Goal: Obtain resource: Download file/media

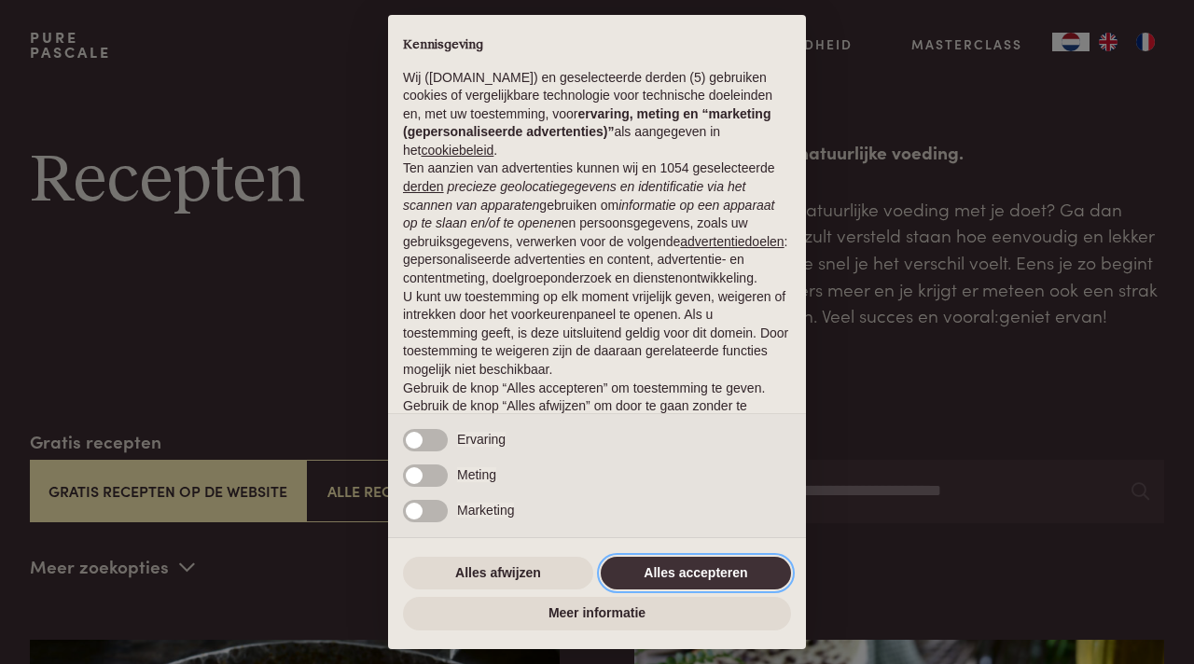
click at [660, 571] on button "Alles accepteren" at bounding box center [696, 574] width 190 height 34
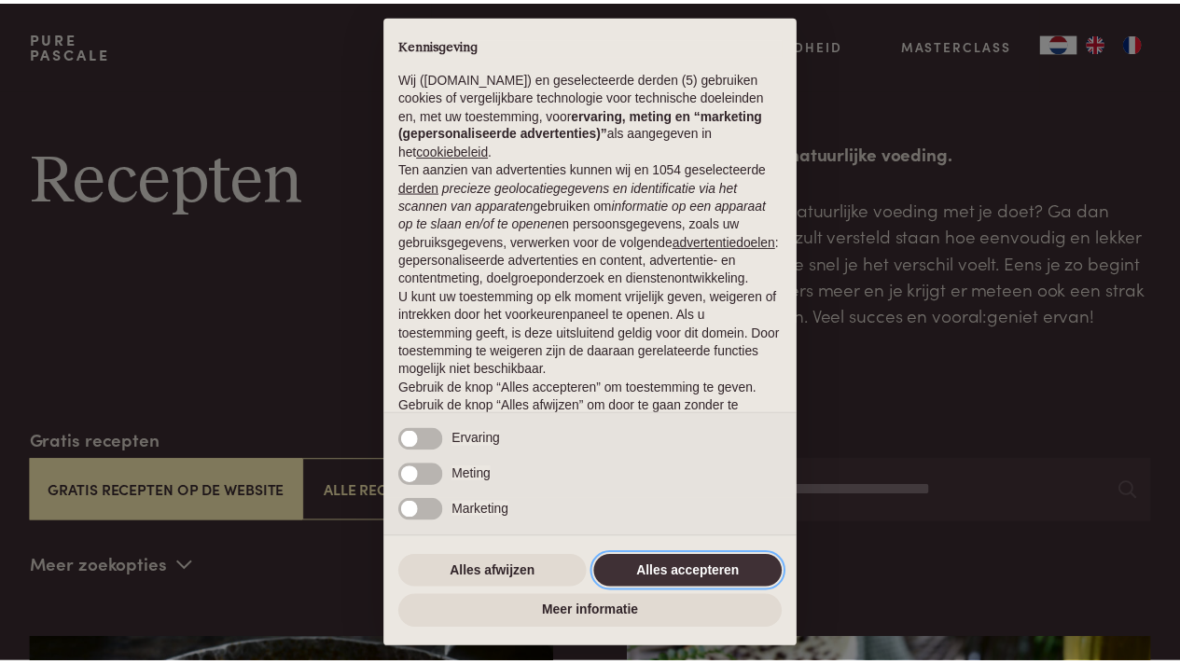
scroll to position [86, 0]
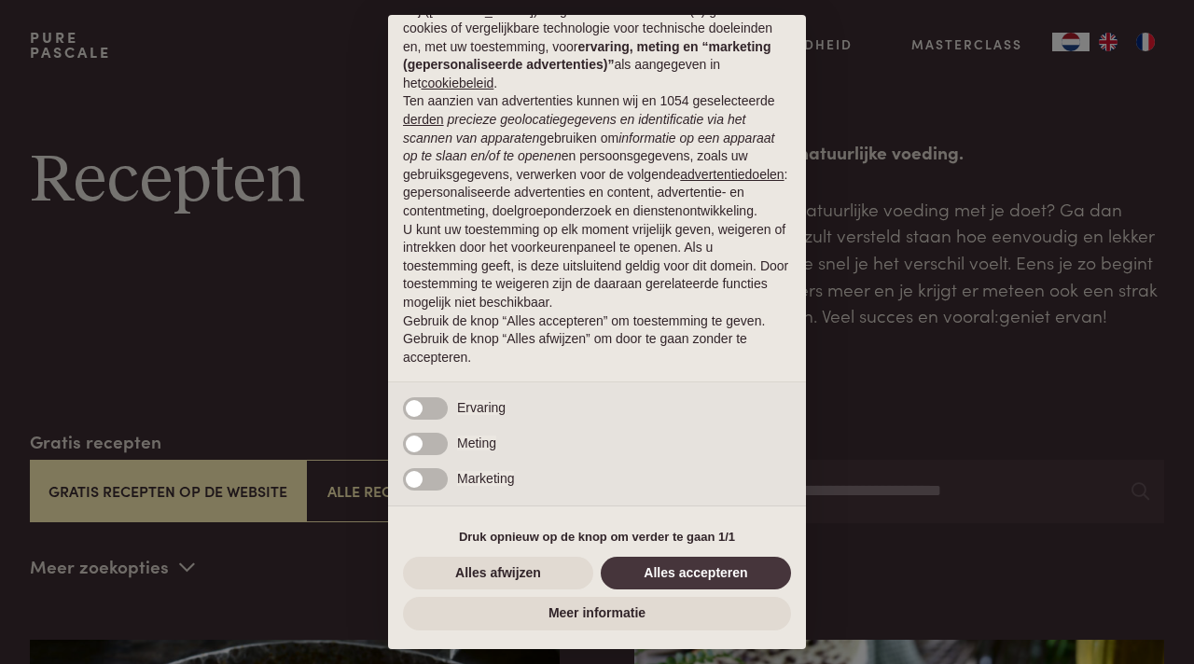
click at [156, 508] on div "× Kennisgeving Wij (purepascale.com) en geselecteerde derden (5) gebruiken cook…" at bounding box center [597, 332] width 1194 height 664
click at [666, 564] on button "Alles accepteren" at bounding box center [696, 574] width 190 height 34
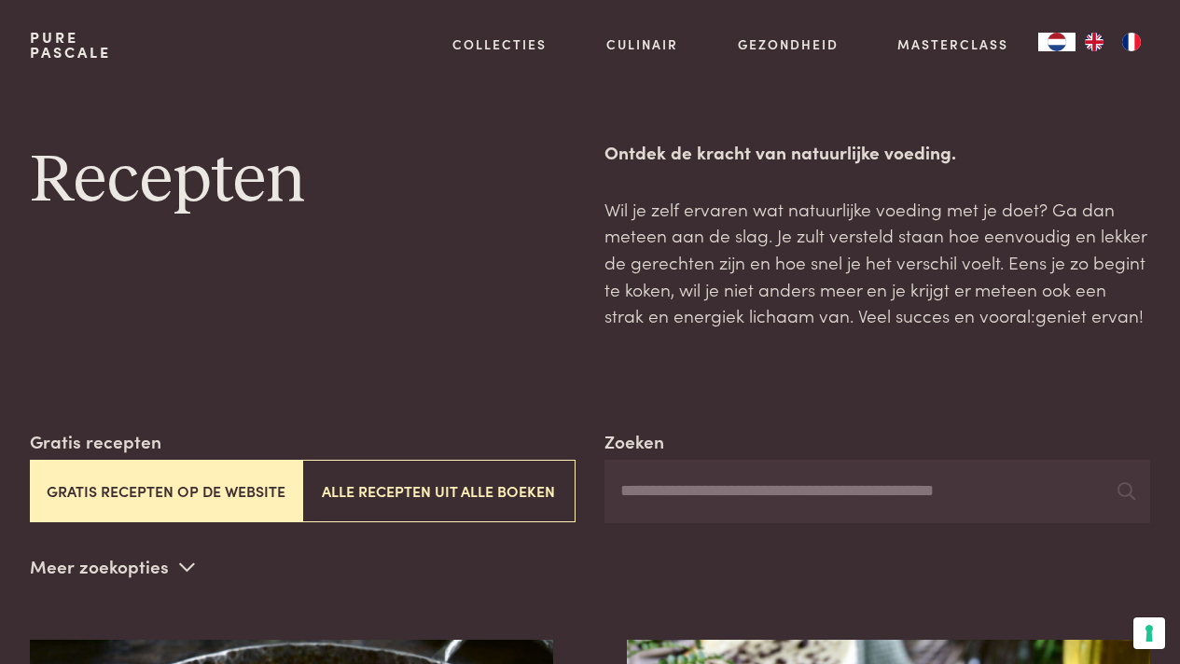
click at [159, 492] on button "Gratis recepten op de website" at bounding box center [166, 491] width 272 height 63
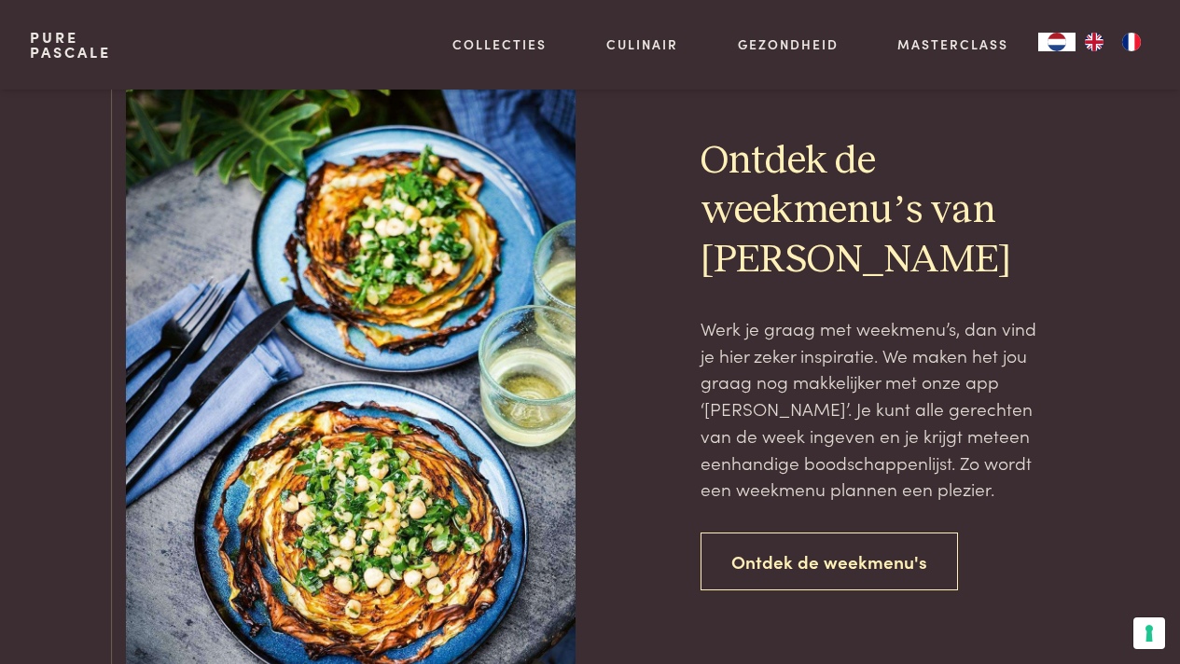
scroll to position [3923, 0]
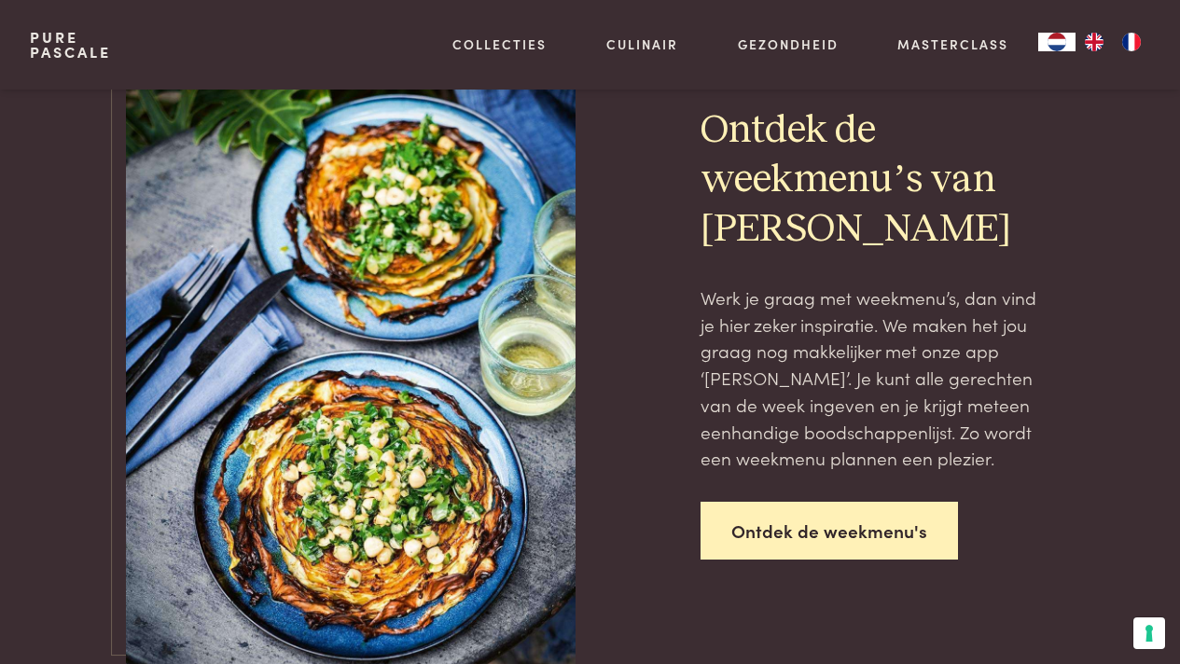
click at [821, 530] on link "Ontdek de weekmenu's" at bounding box center [829, 531] width 257 height 59
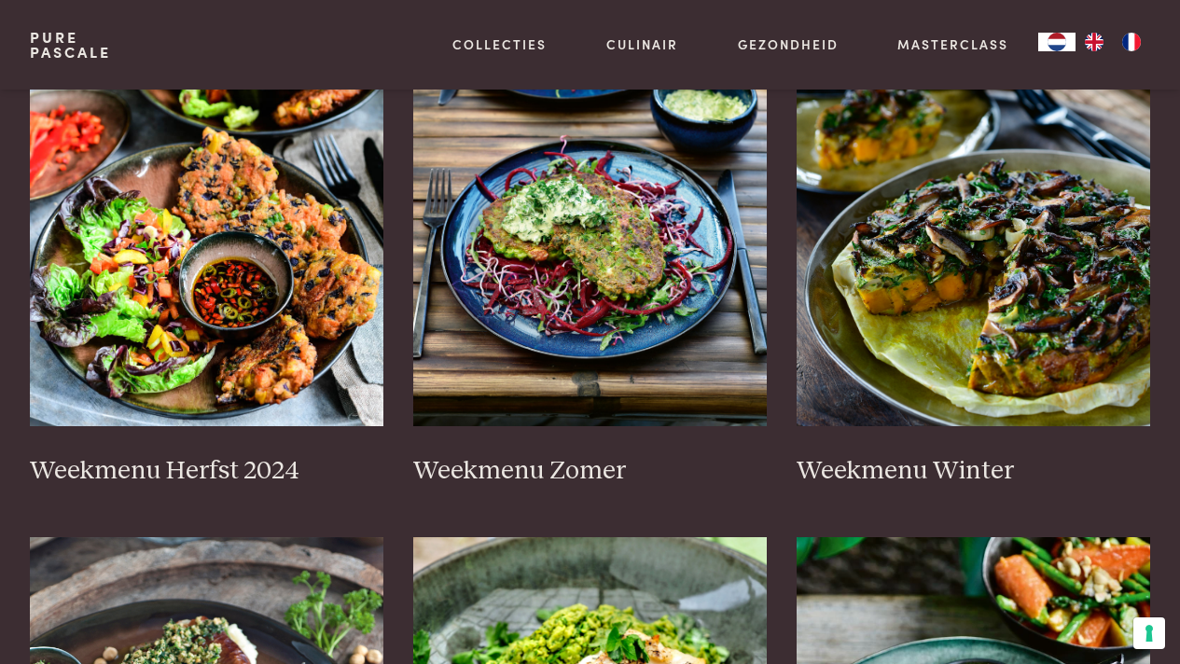
scroll to position [505, 0]
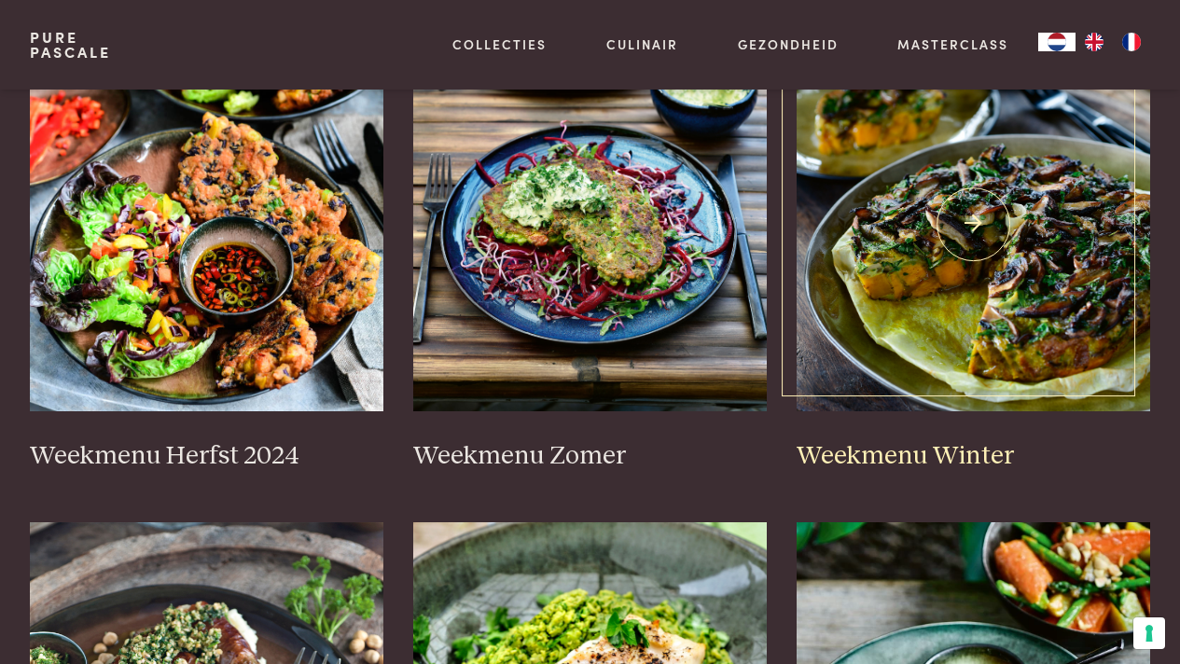
click at [978, 259] on img at bounding box center [974, 224] width 354 height 373
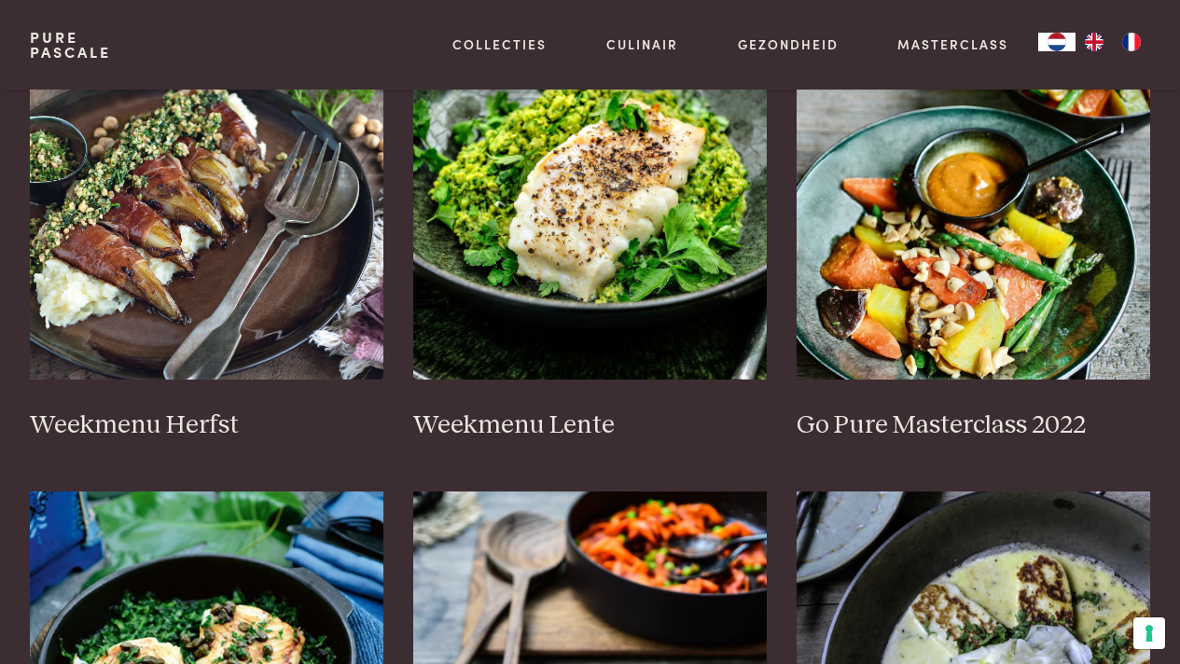
scroll to position [1022, 0]
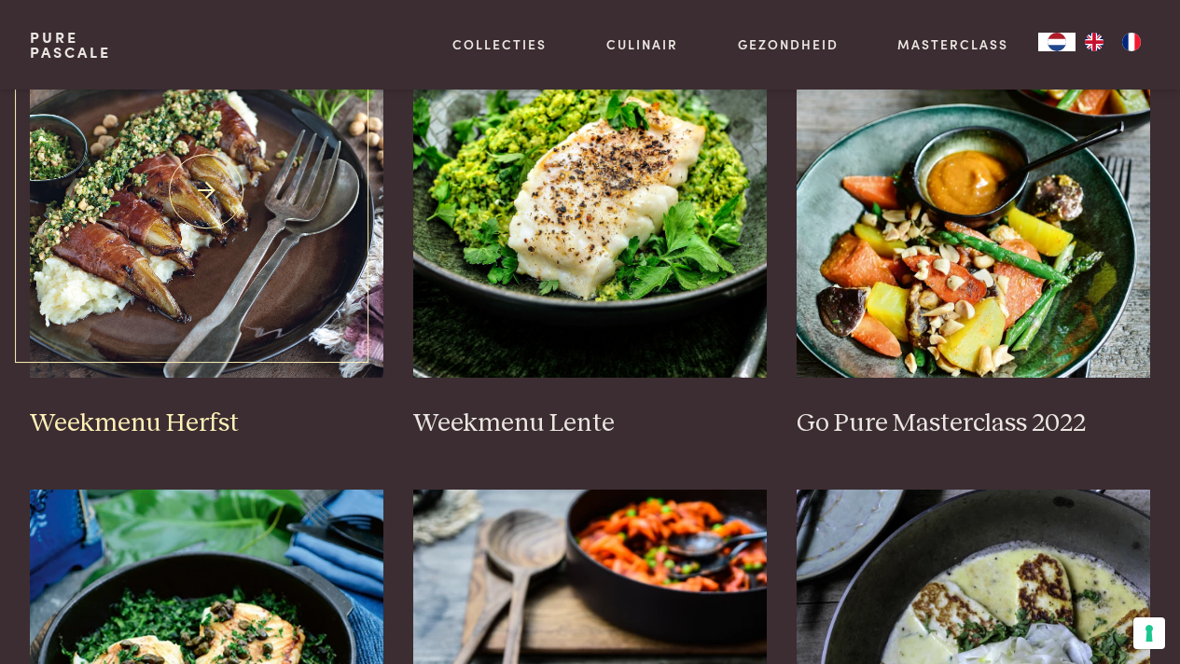
click at [215, 215] on img at bounding box center [207, 191] width 354 height 373
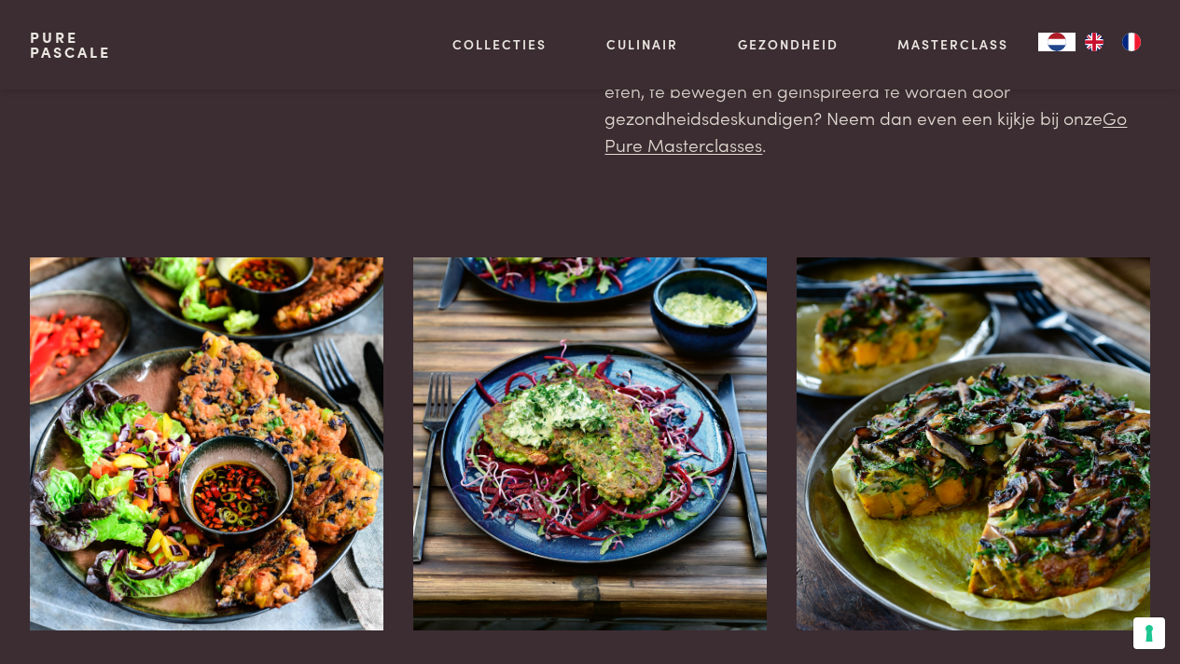
scroll to position [523, 0]
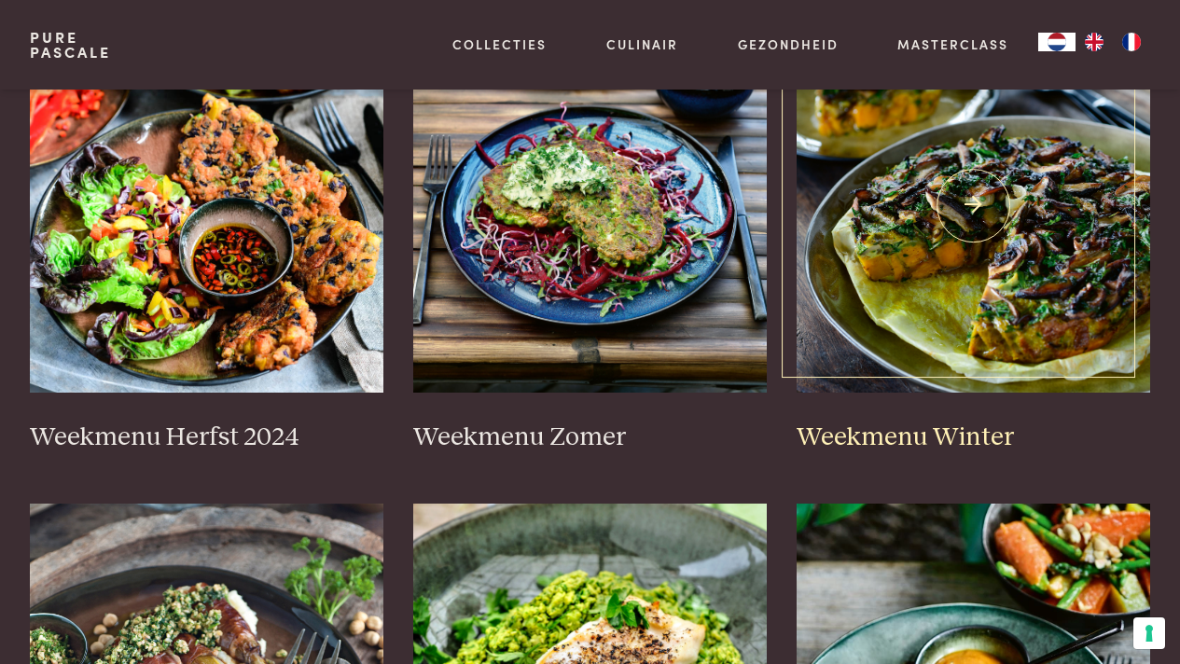
click at [880, 319] on img at bounding box center [974, 206] width 354 height 373
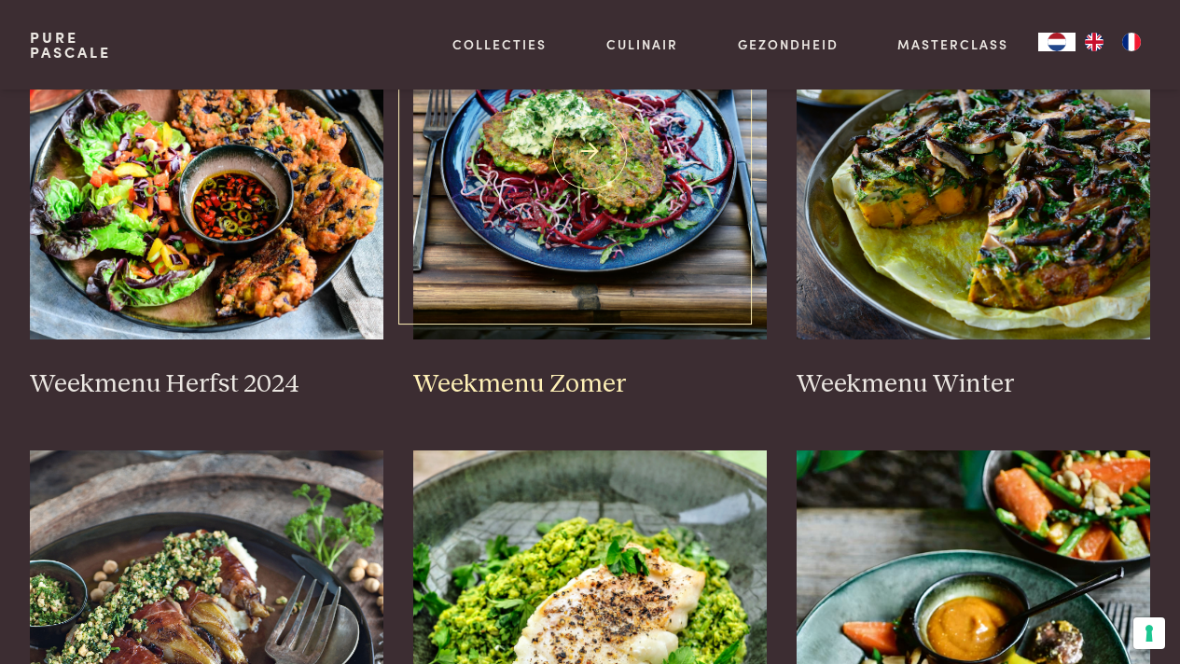
scroll to position [602, 0]
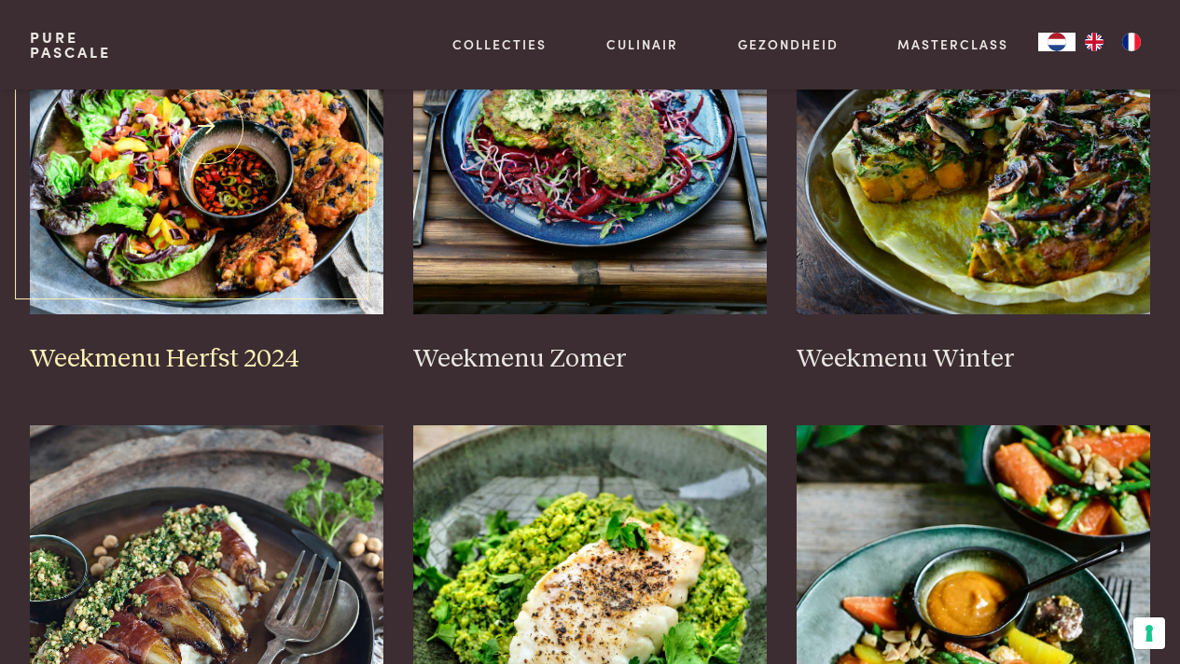
click at [177, 204] on img at bounding box center [207, 127] width 354 height 373
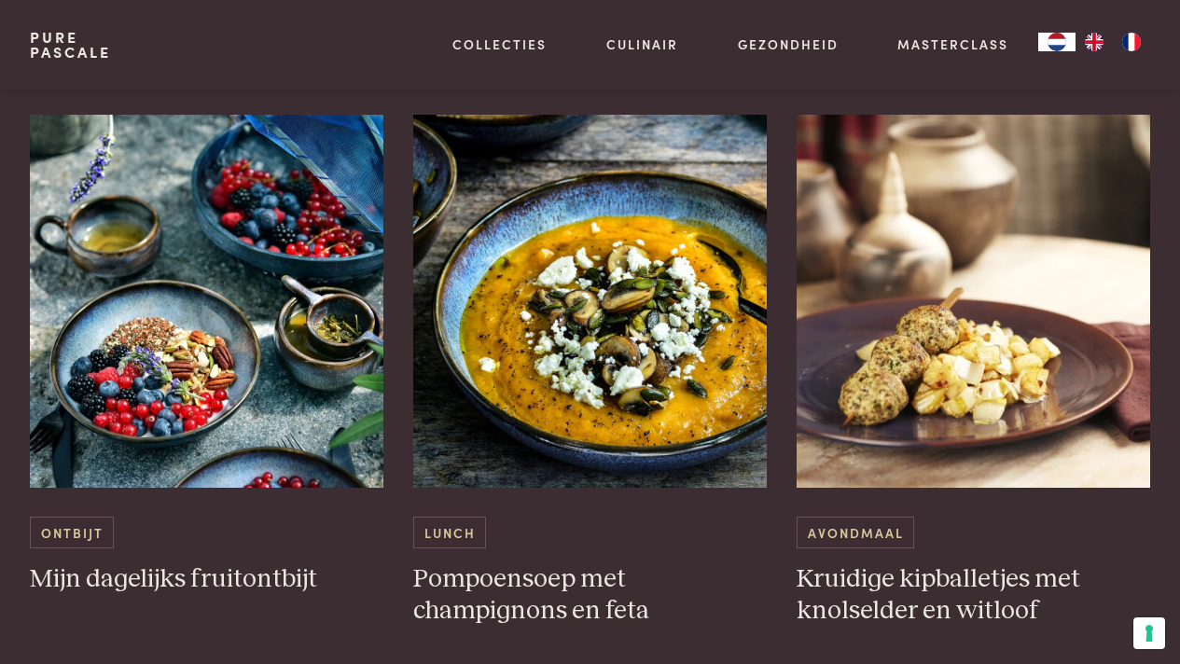
scroll to position [3453, 0]
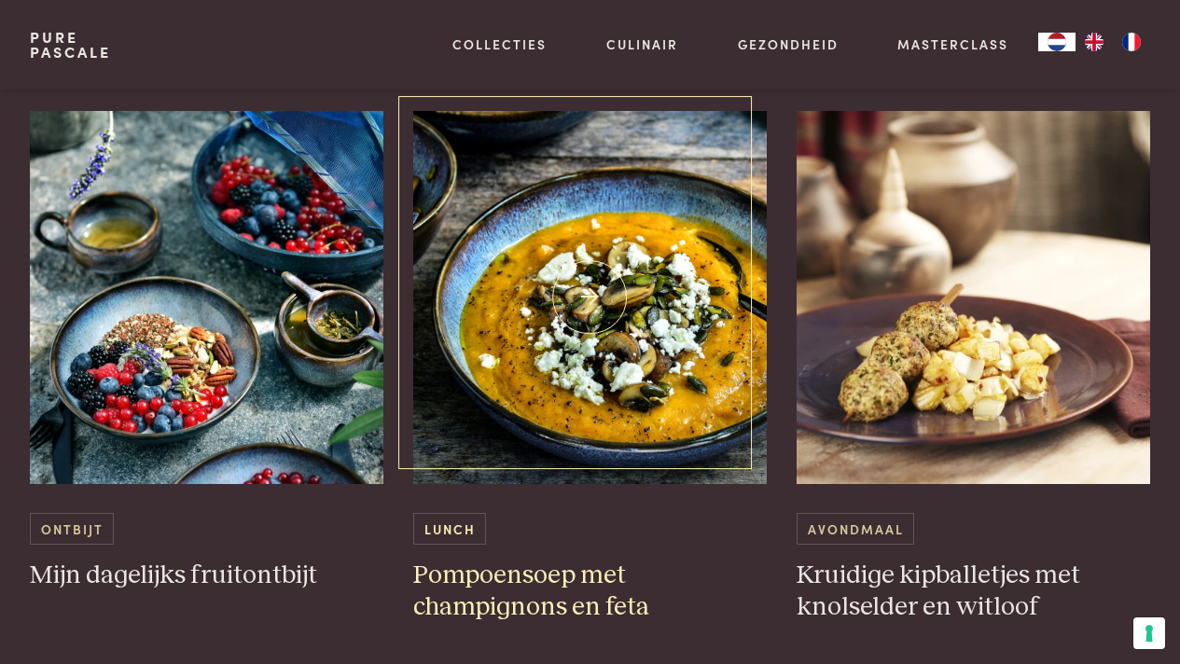
click at [482, 560] on h3 "Pompoensoep met champignons en feta" at bounding box center [590, 592] width 354 height 64
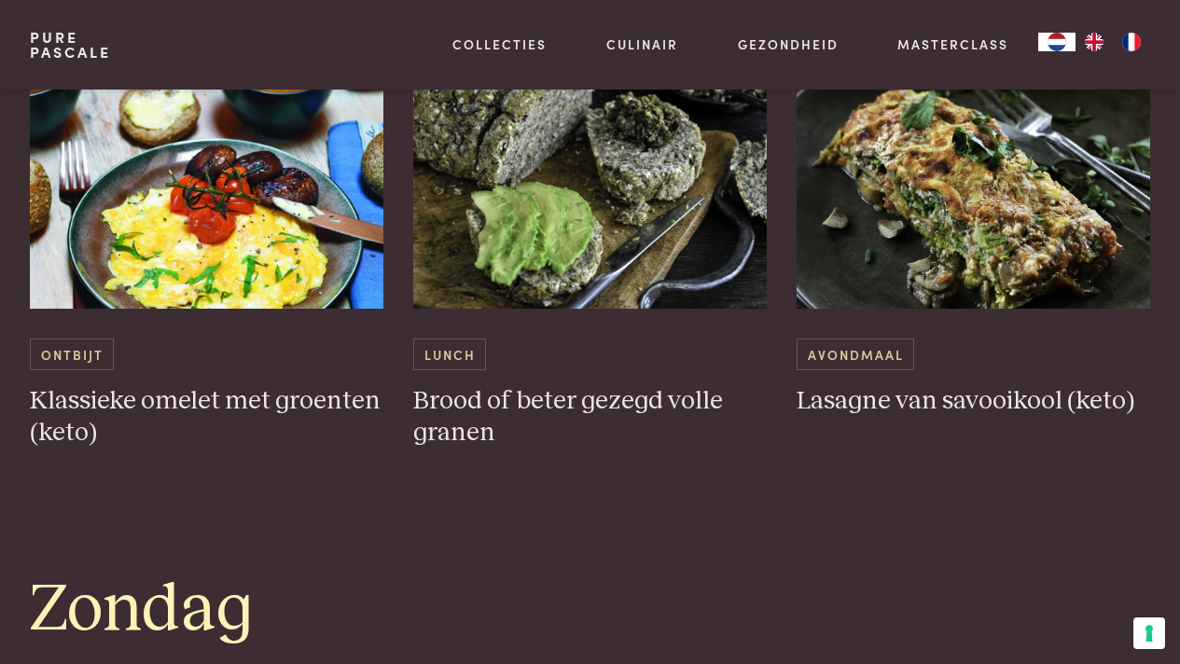
scroll to position [5122, 0]
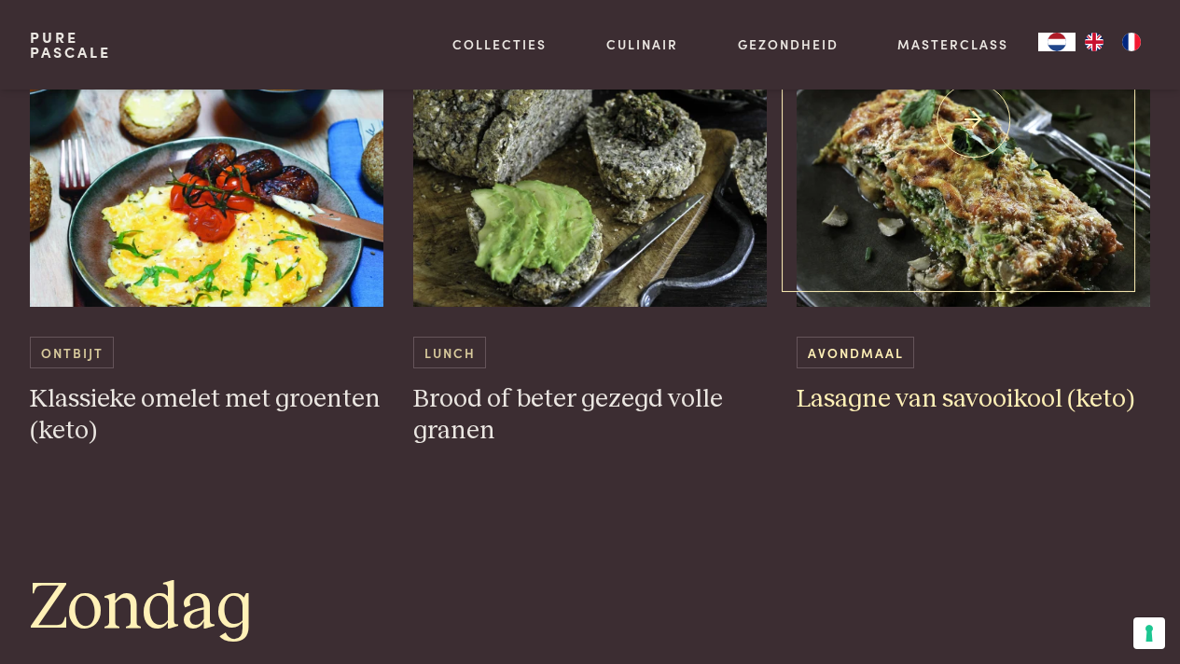
click at [1056, 190] on img at bounding box center [974, 120] width 354 height 373
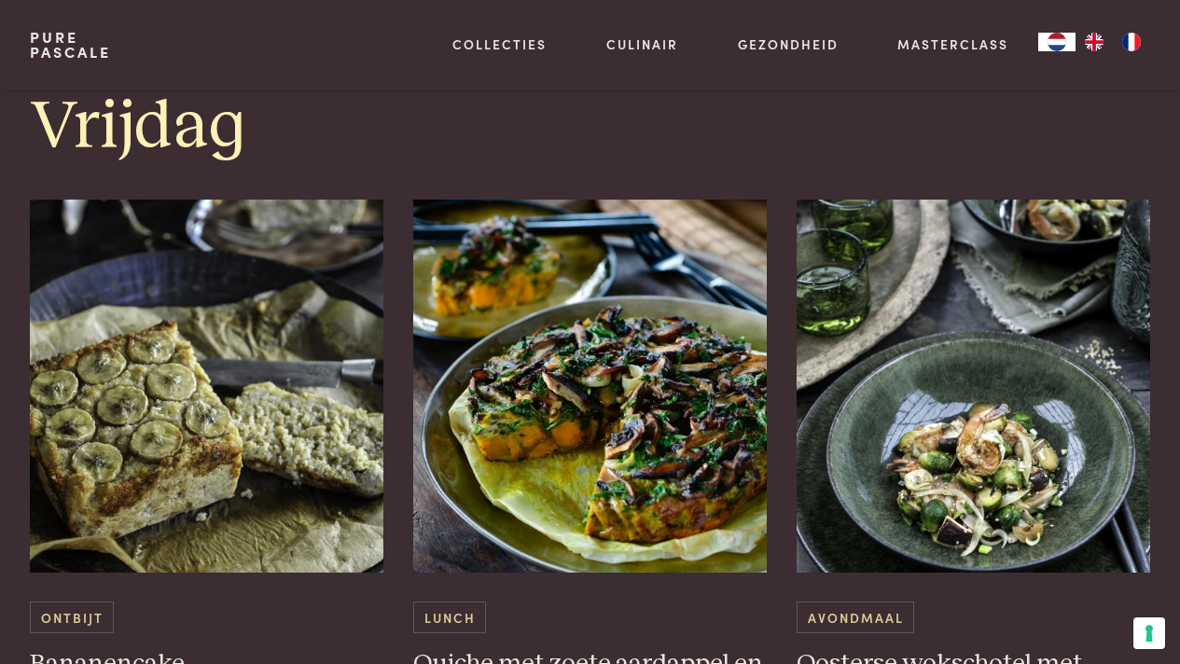
scroll to position [4105, 0]
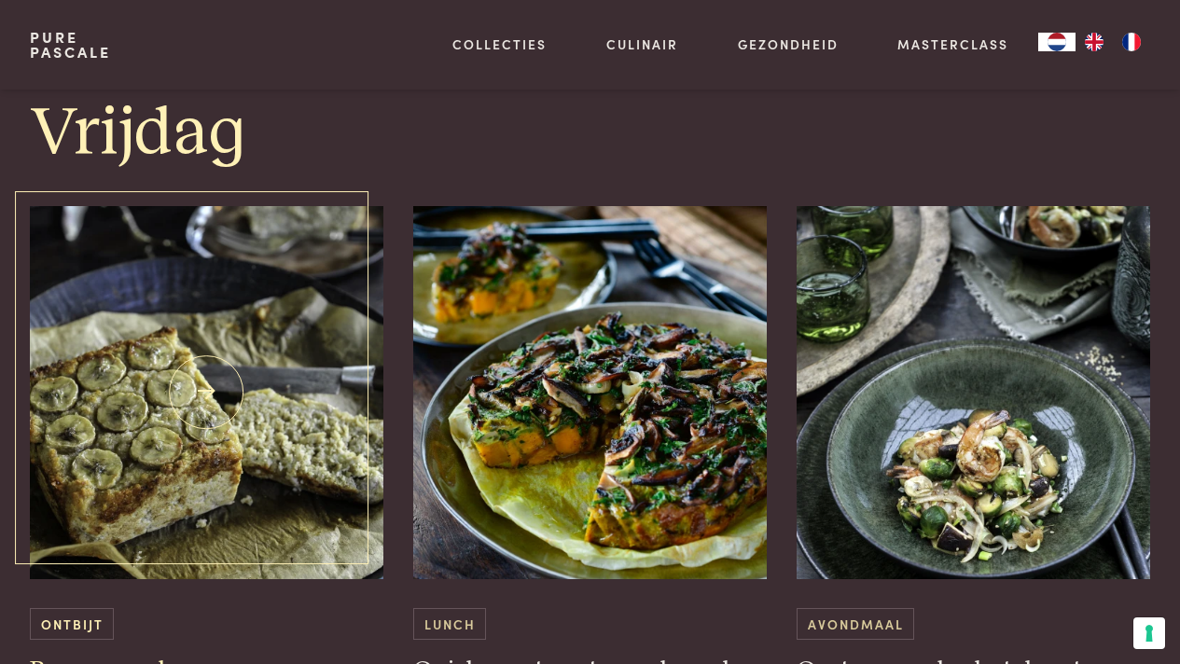
click at [197, 430] on img at bounding box center [207, 392] width 354 height 373
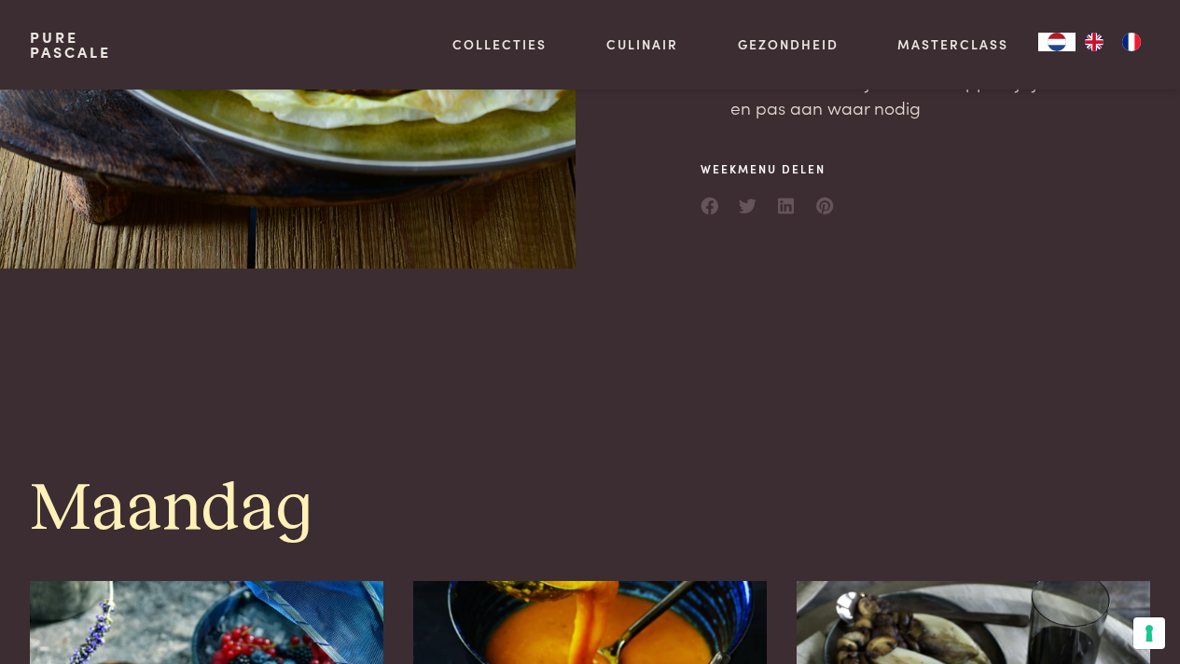
scroll to position [521, 0]
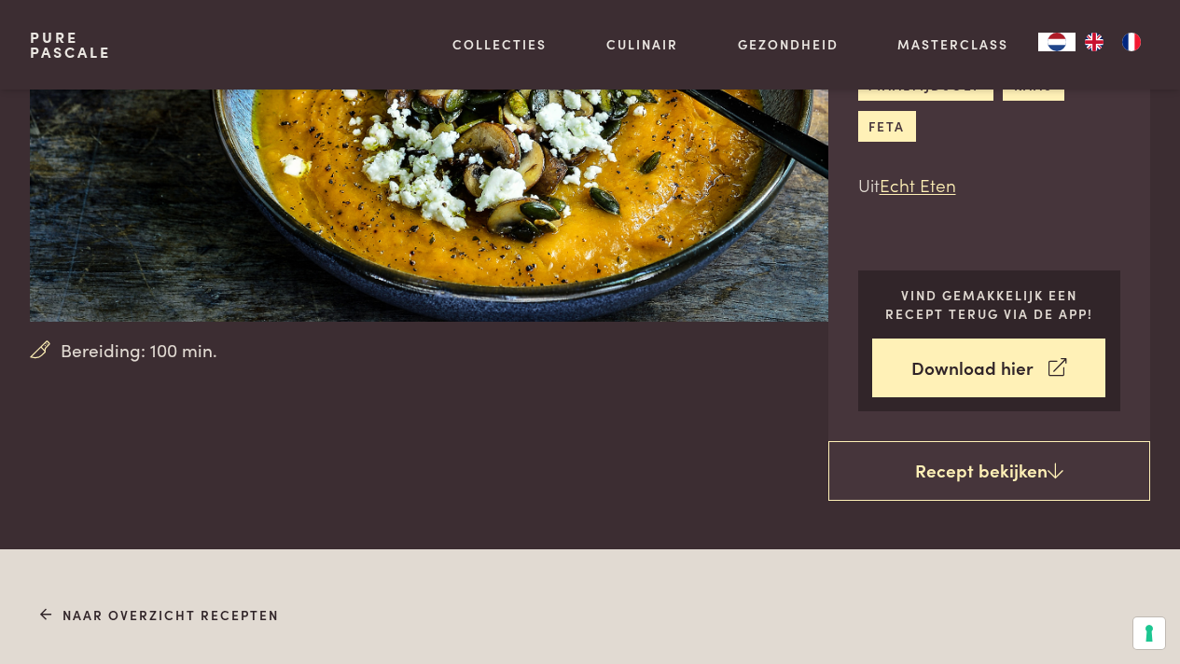
scroll to position [269, 0]
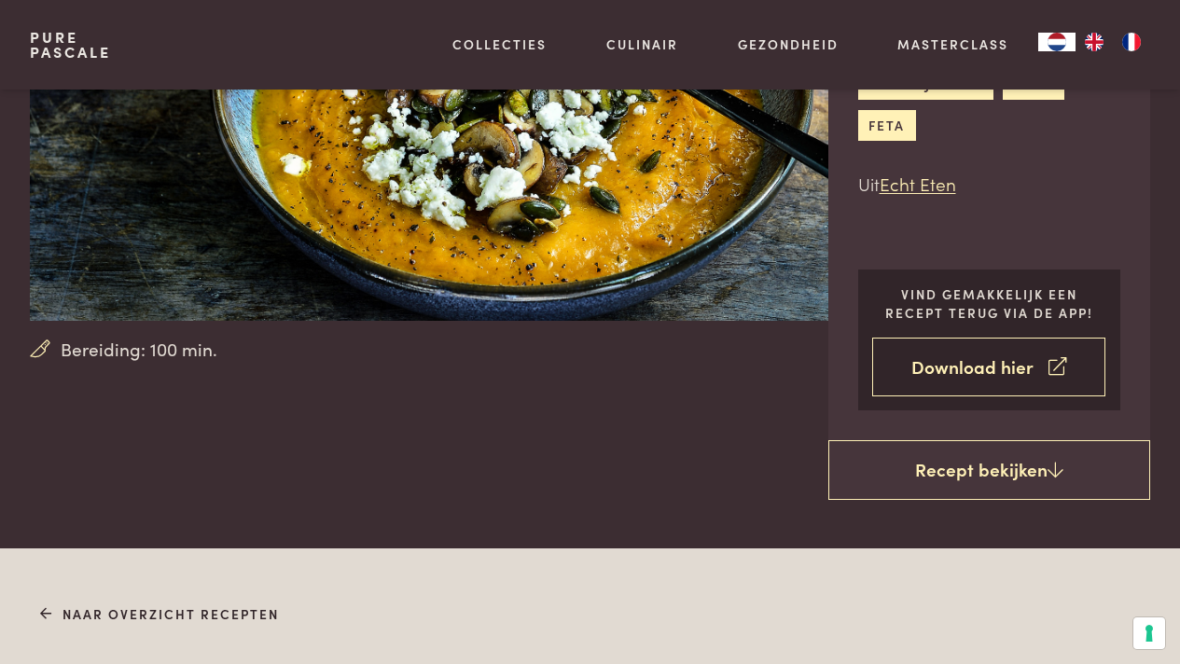
click at [957, 380] on link "Download hier" at bounding box center [988, 367] width 233 height 59
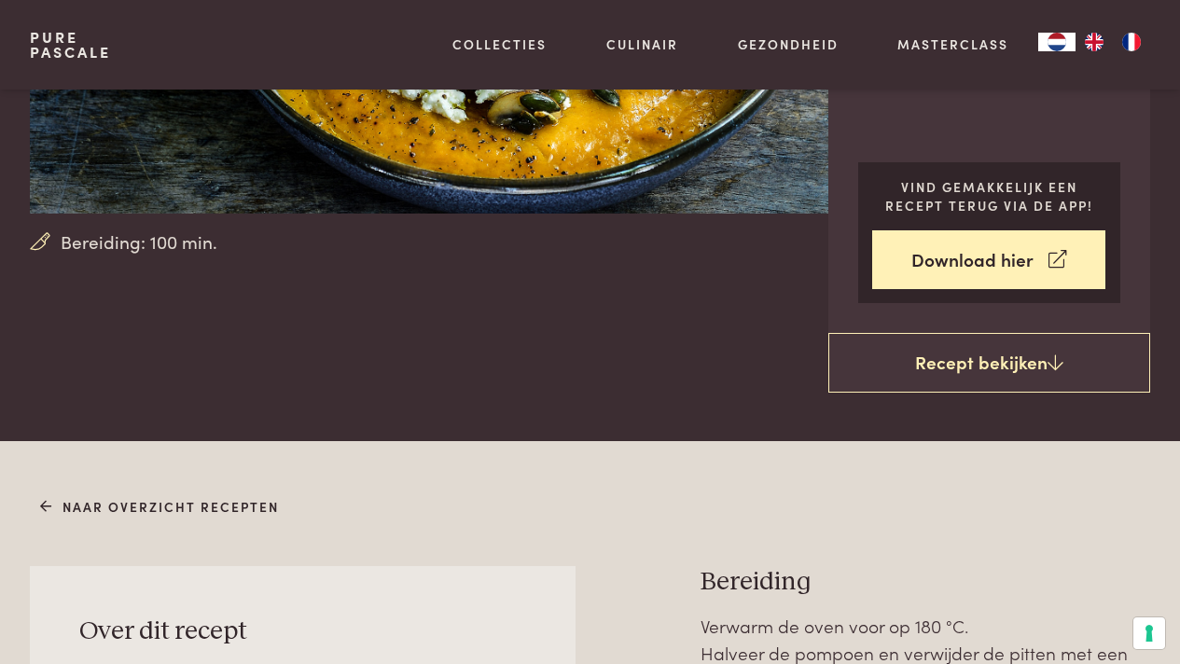
scroll to position [0, 0]
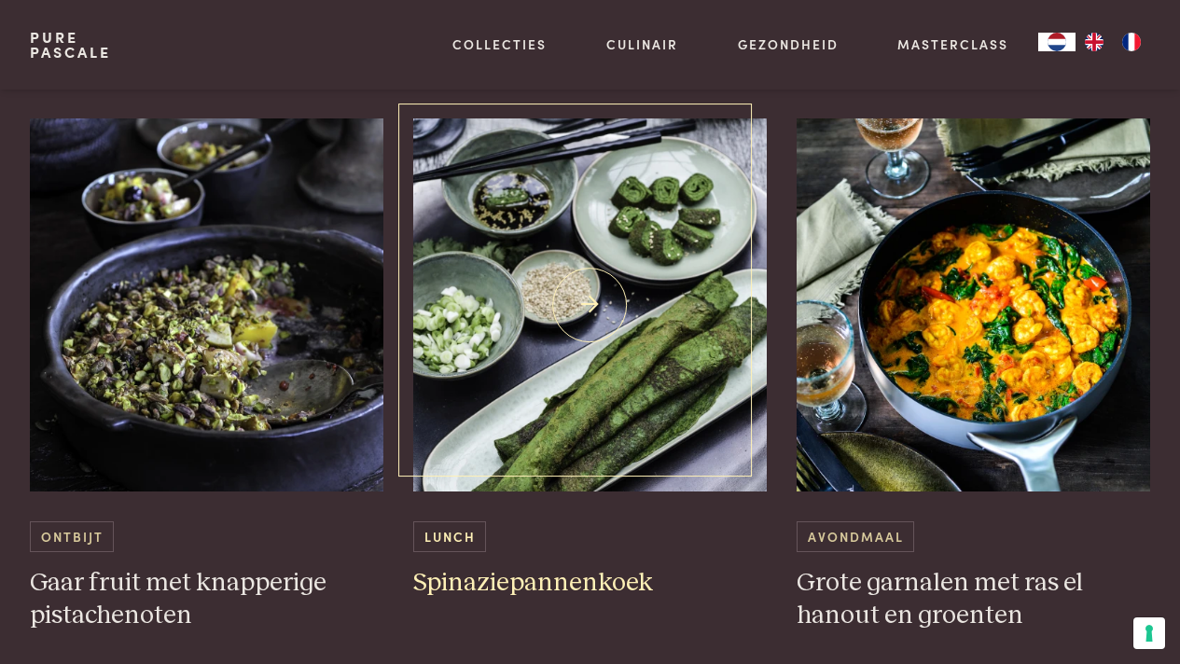
scroll to position [5720, 0]
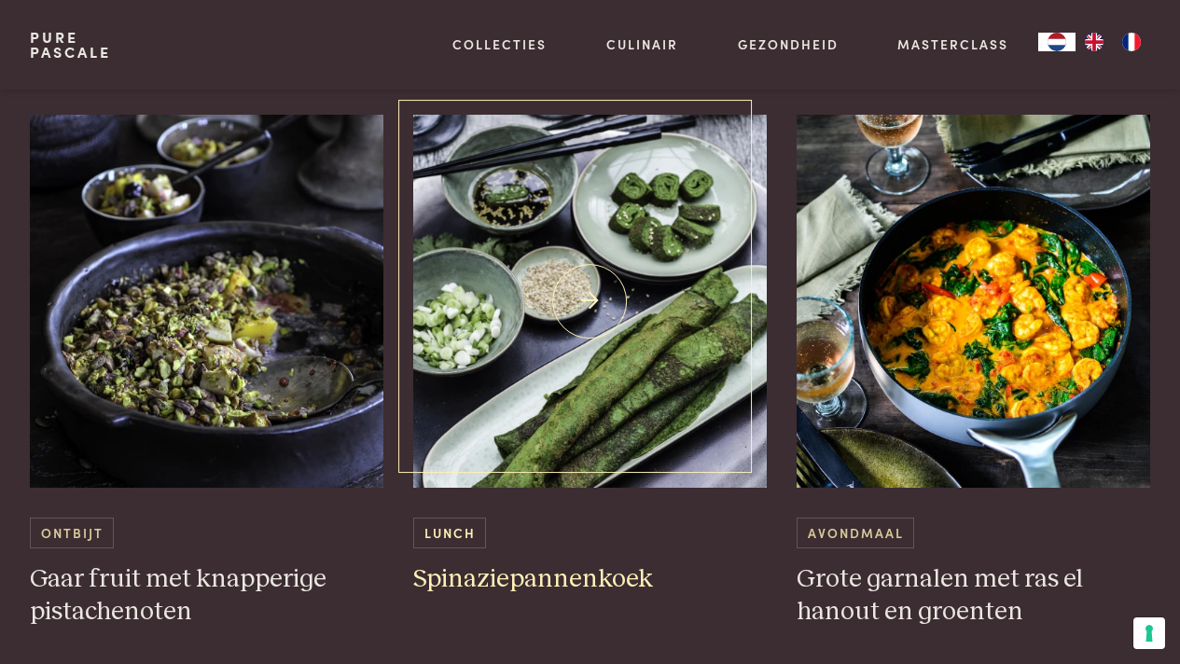
click at [586, 393] on img at bounding box center [590, 301] width 354 height 373
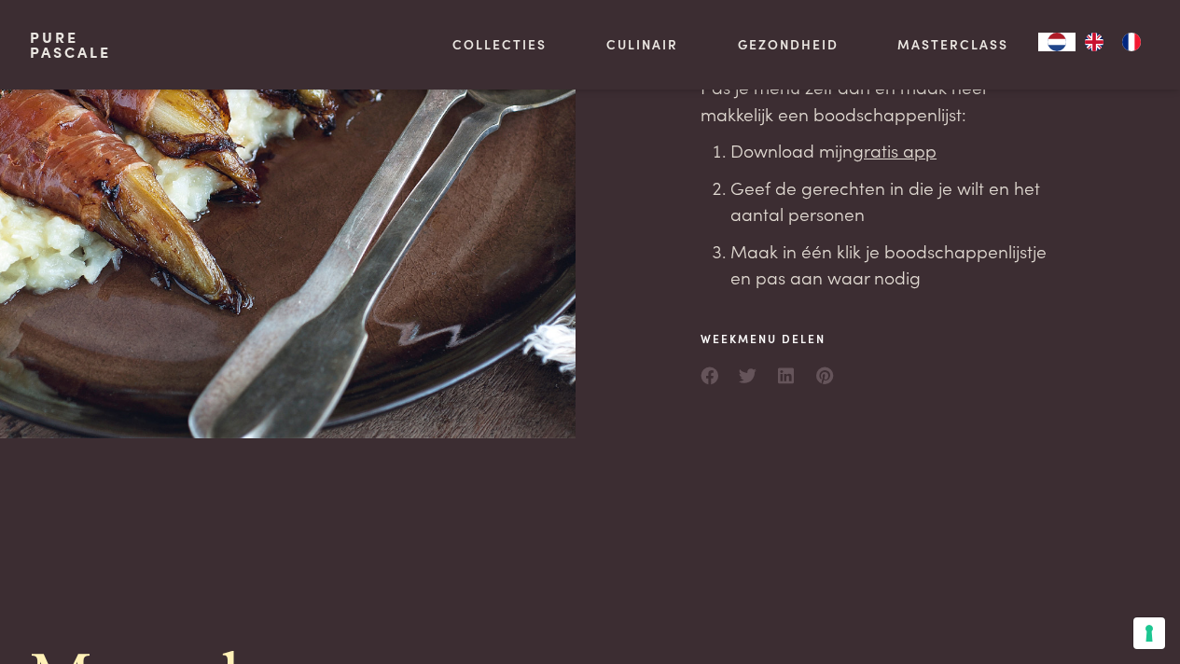
scroll to position [0, 0]
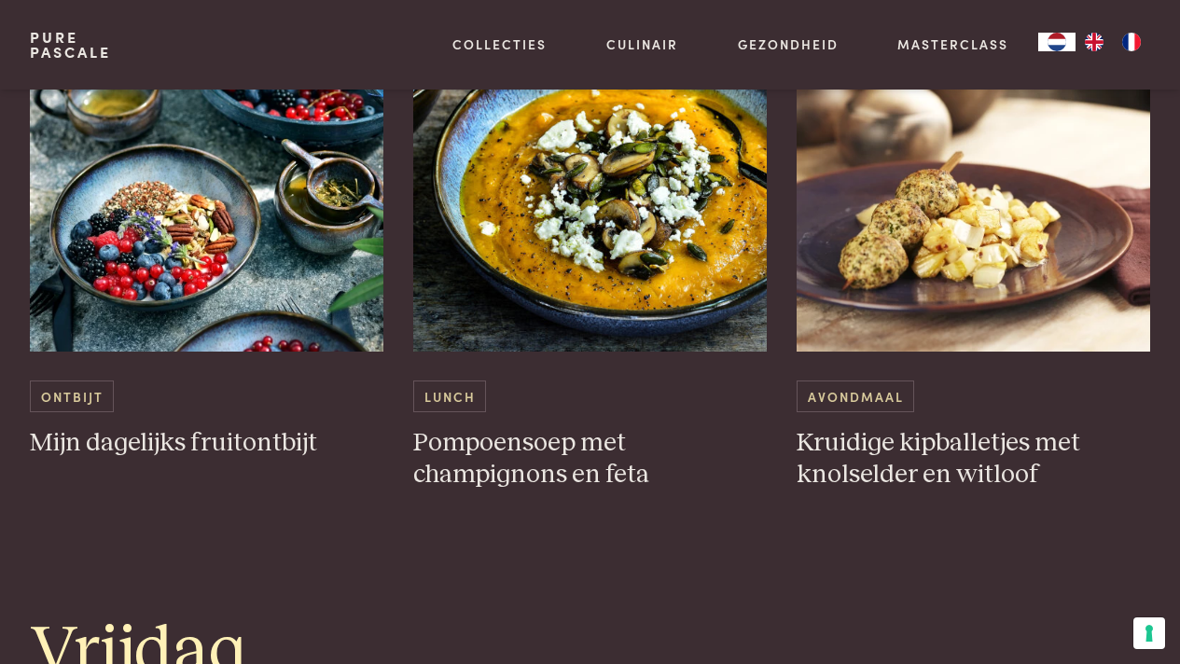
scroll to position [3647, 0]
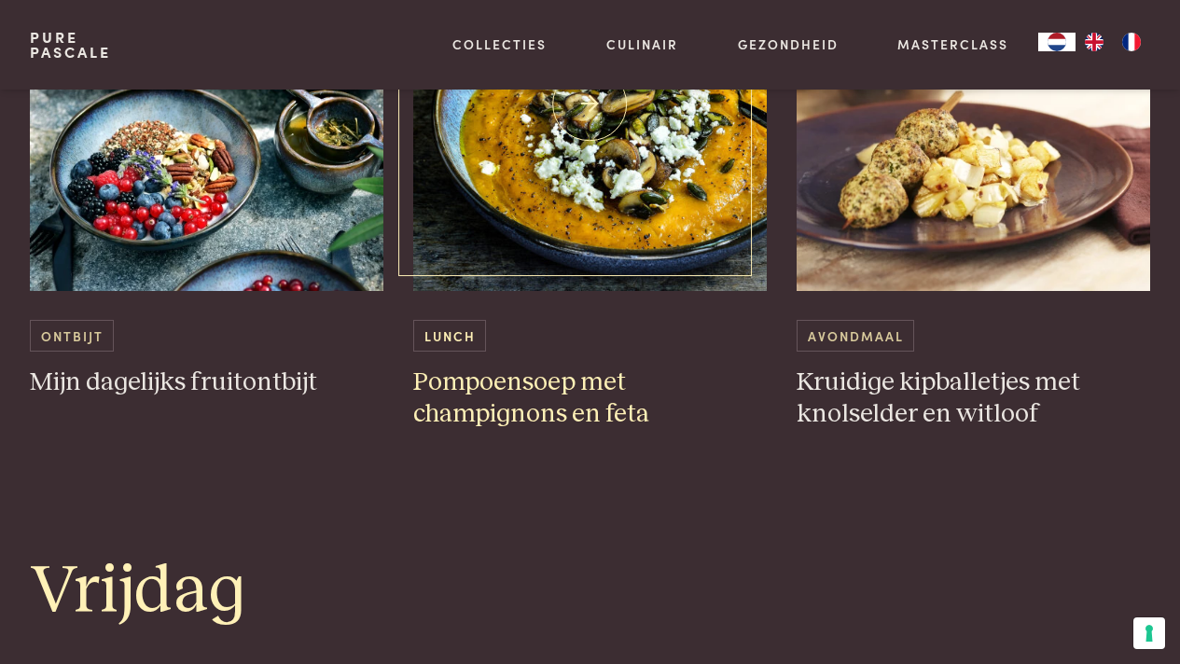
click at [577, 368] on h3 "Pompoensoep met champignons en feta" at bounding box center [590, 399] width 354 height 64
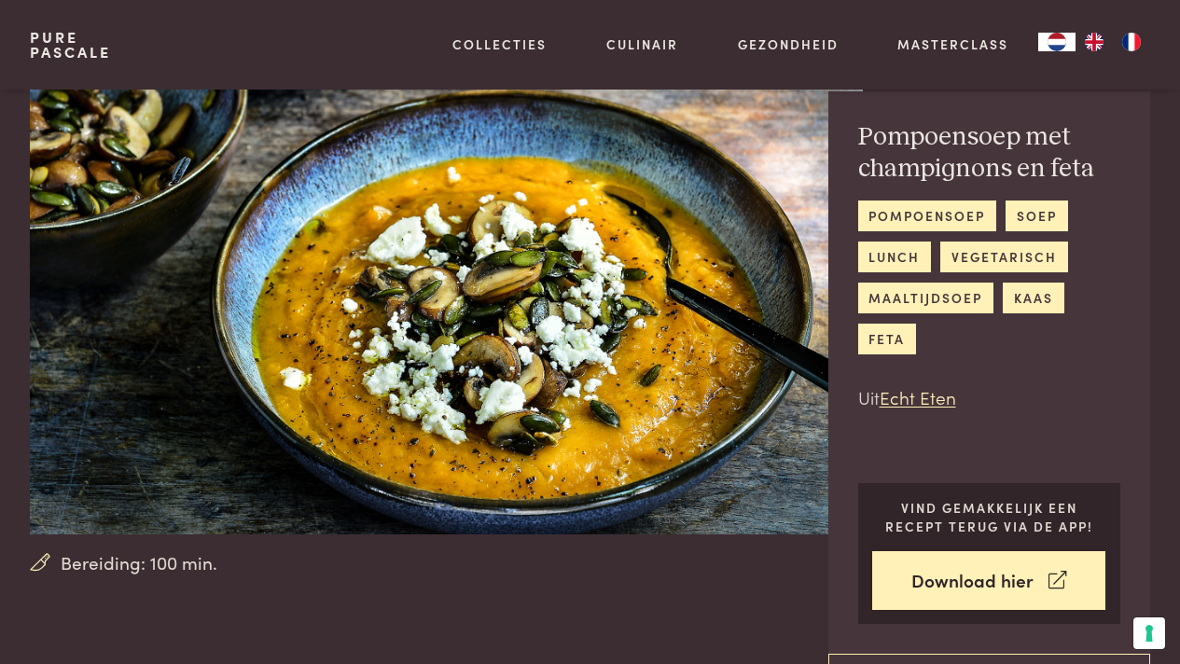
scroll to position [52, 0]
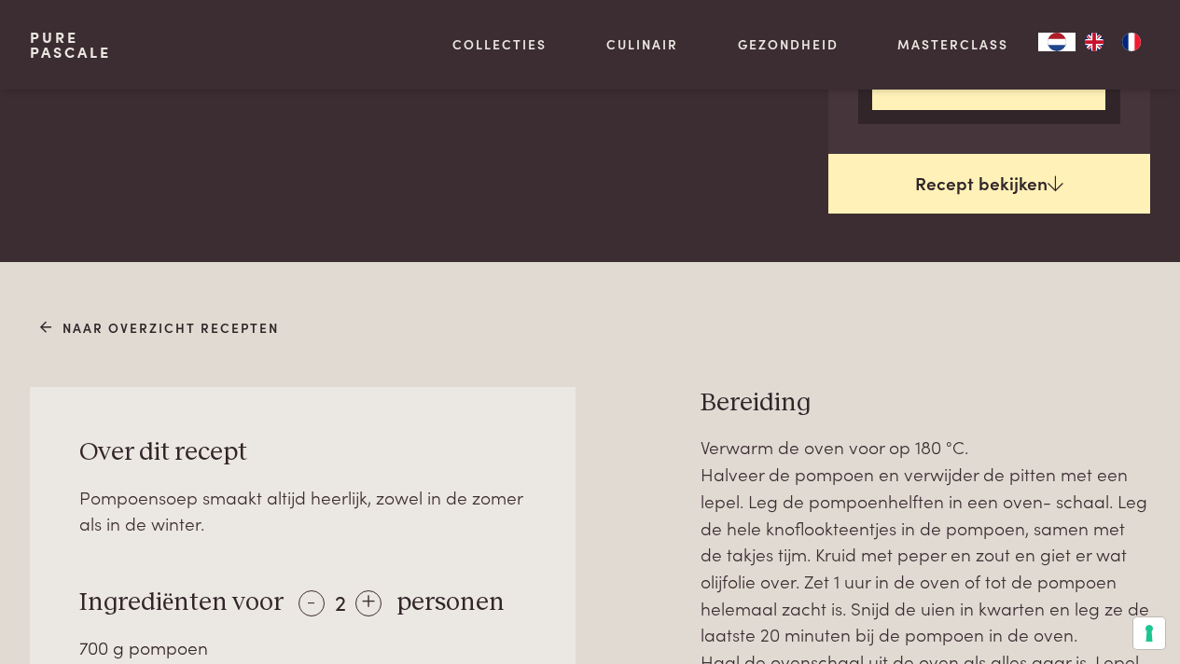
click at [968, 206] on link "Recept bekijken" at bounding box center [989, 184] width 323 height 60
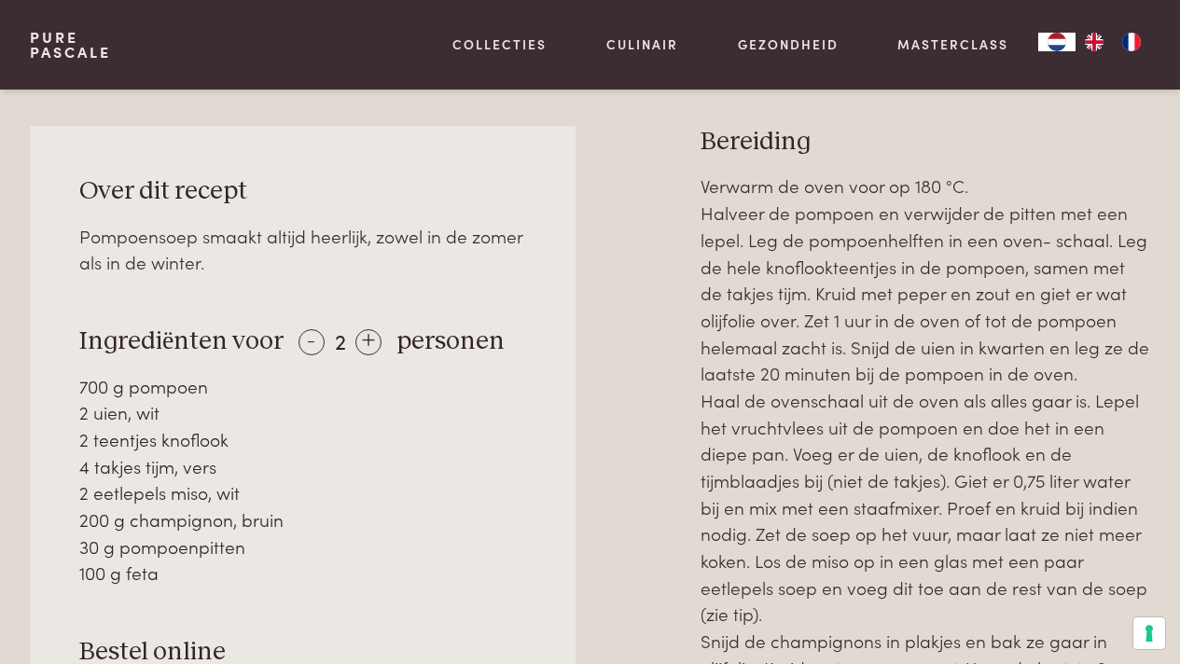
scroll to position [817, 0]
